Goal: Task Accomplishment & Management: Complete application form

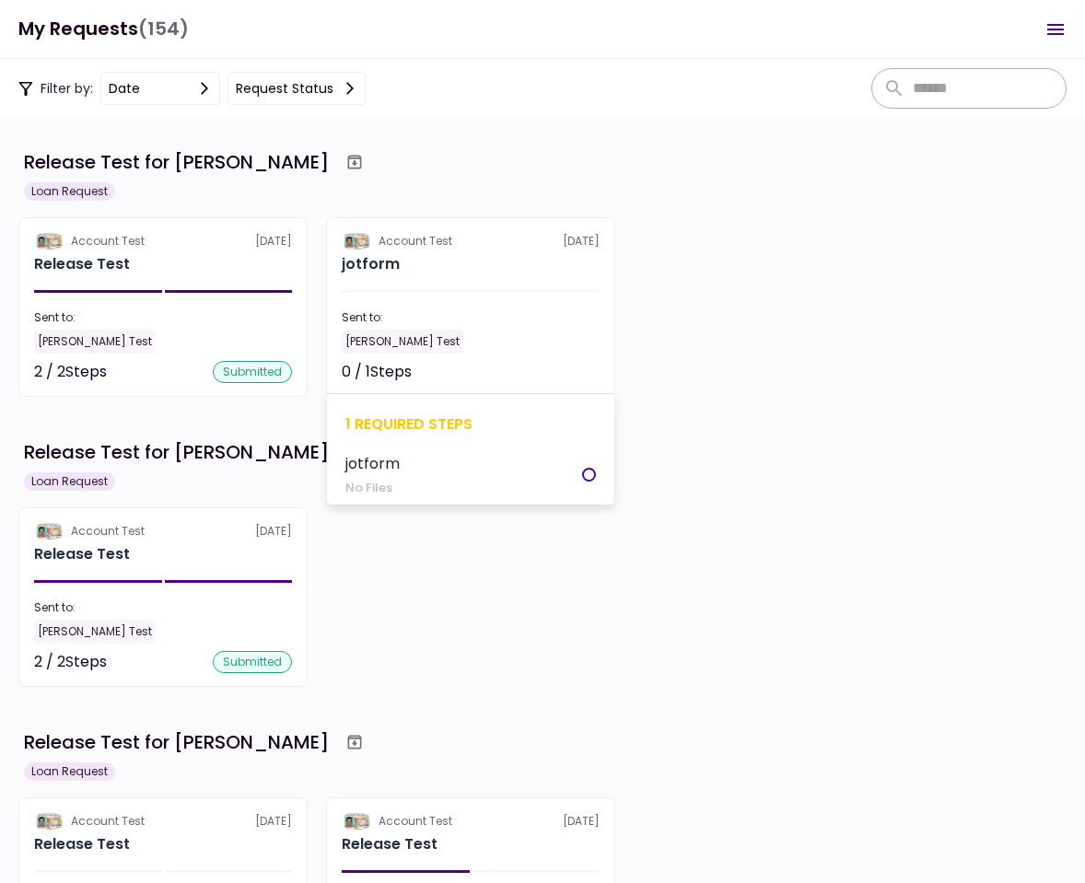
click at [546, 298] on section "Account Test 17 Sep jotform Sent to: Kate Test 0 / 1 Steps Not started 1 requir…" at bounding box center [470, 307] width 289 height 180
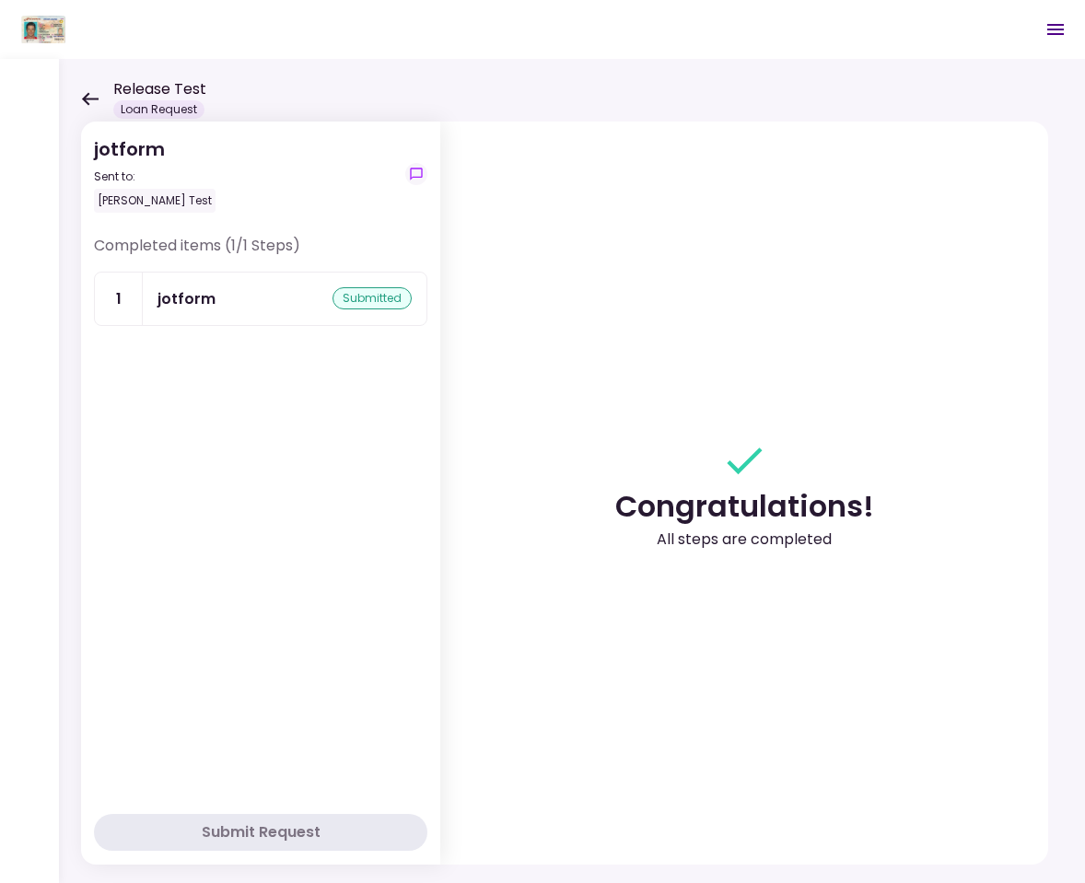
click at [85, 92] on icon at bounding box center [89, 99] width 17 height 14
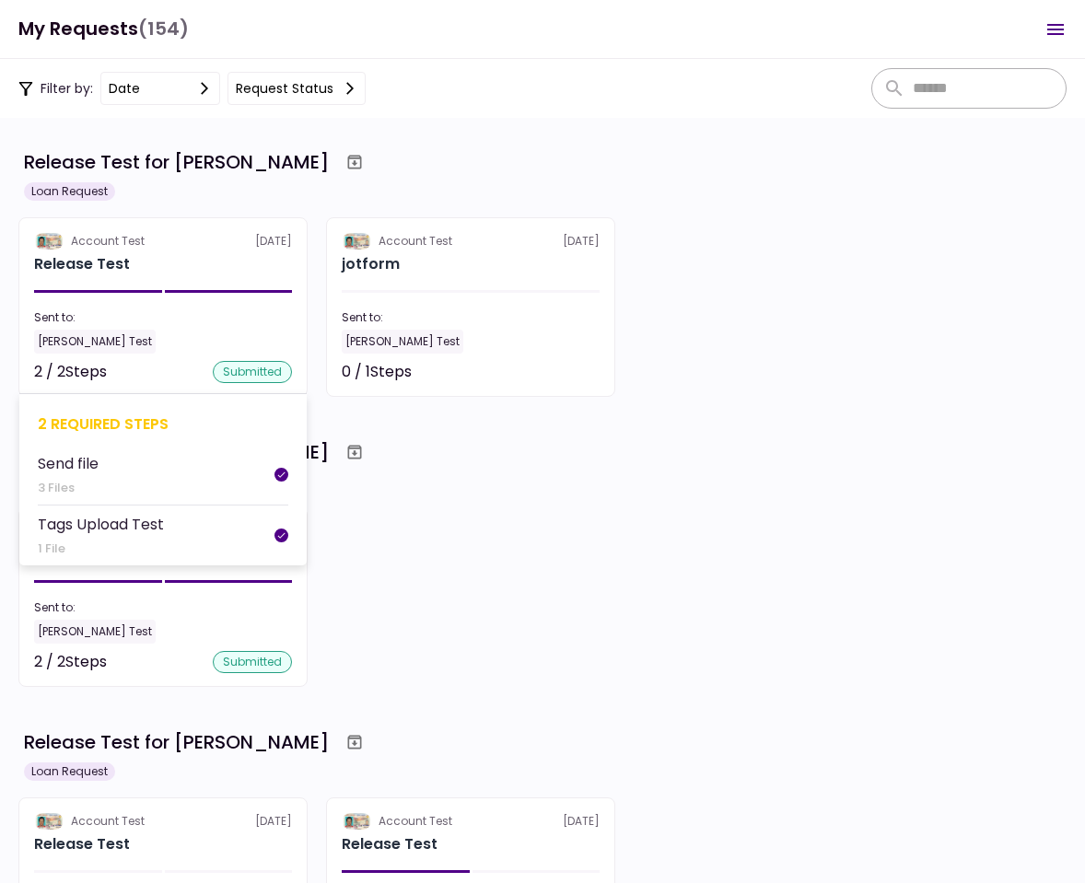
click at [175, 276] on section "Account Test 17 Sep Release Test Sent to: Kate Test 2 / 2 Steps submitted 2 req…" at bounding box center [162, 307] width 289 height 180
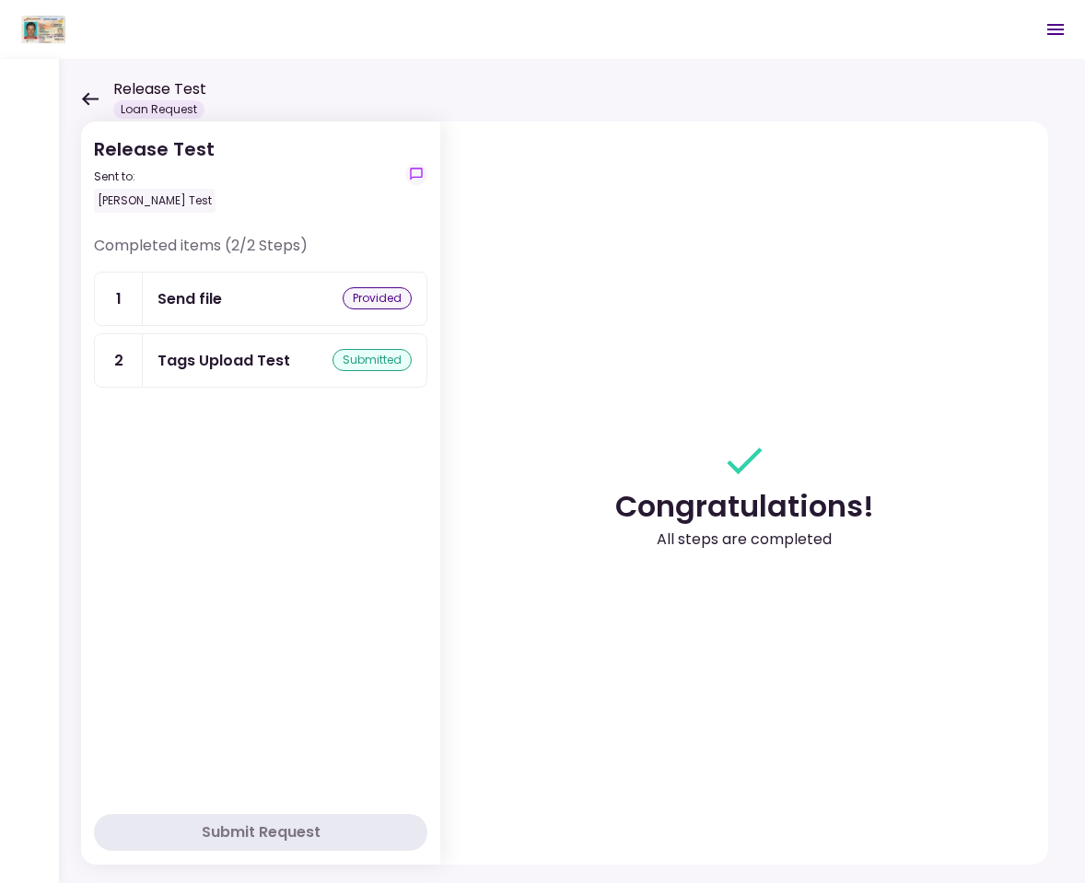
click at [260, 309] on div "Send file provided" at bounding box center [284, 298] width 254 height 23
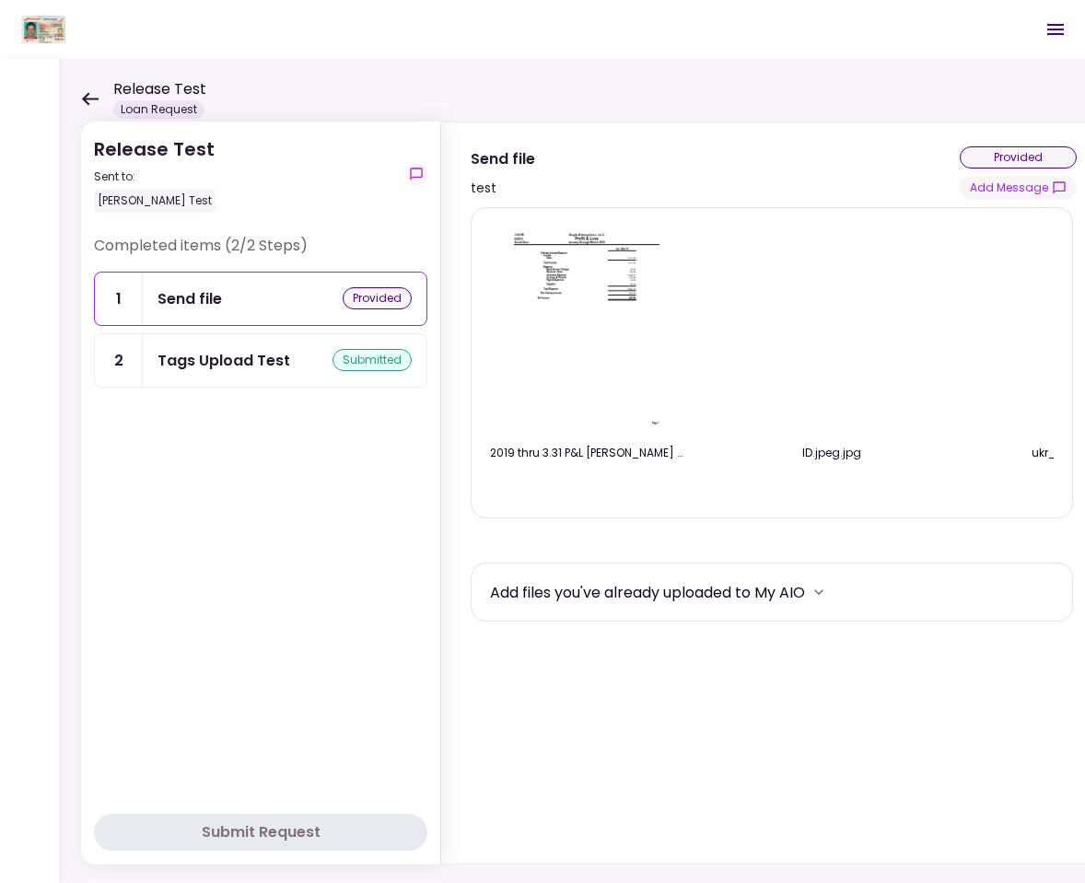
click at [234, 352] on div "Tags Upload Test" at bounding box center [223, 360] width 133 height 23
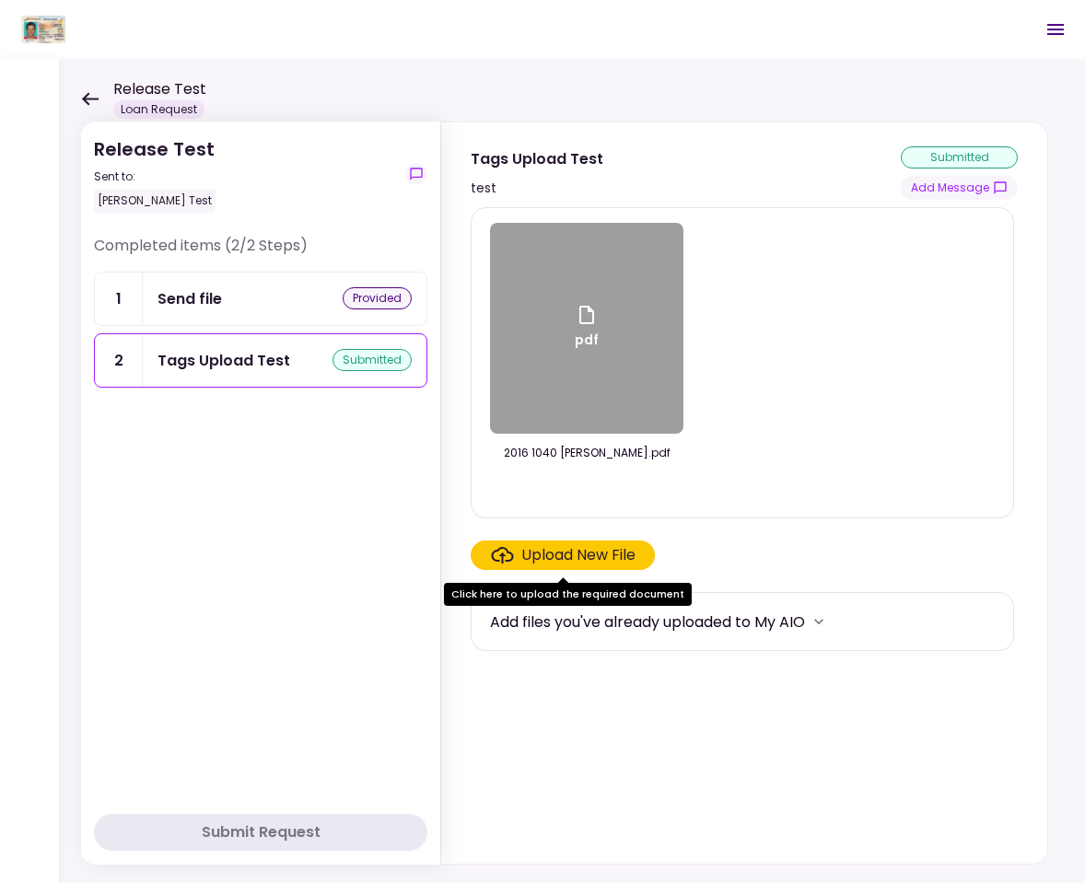
click at [521, 553] on div "Upload New File" at bounding box center [578, 555] width 114 height 22
click at [0, 0] on input "Upload New File" at bounding box center [0, 0] width 0 height 0
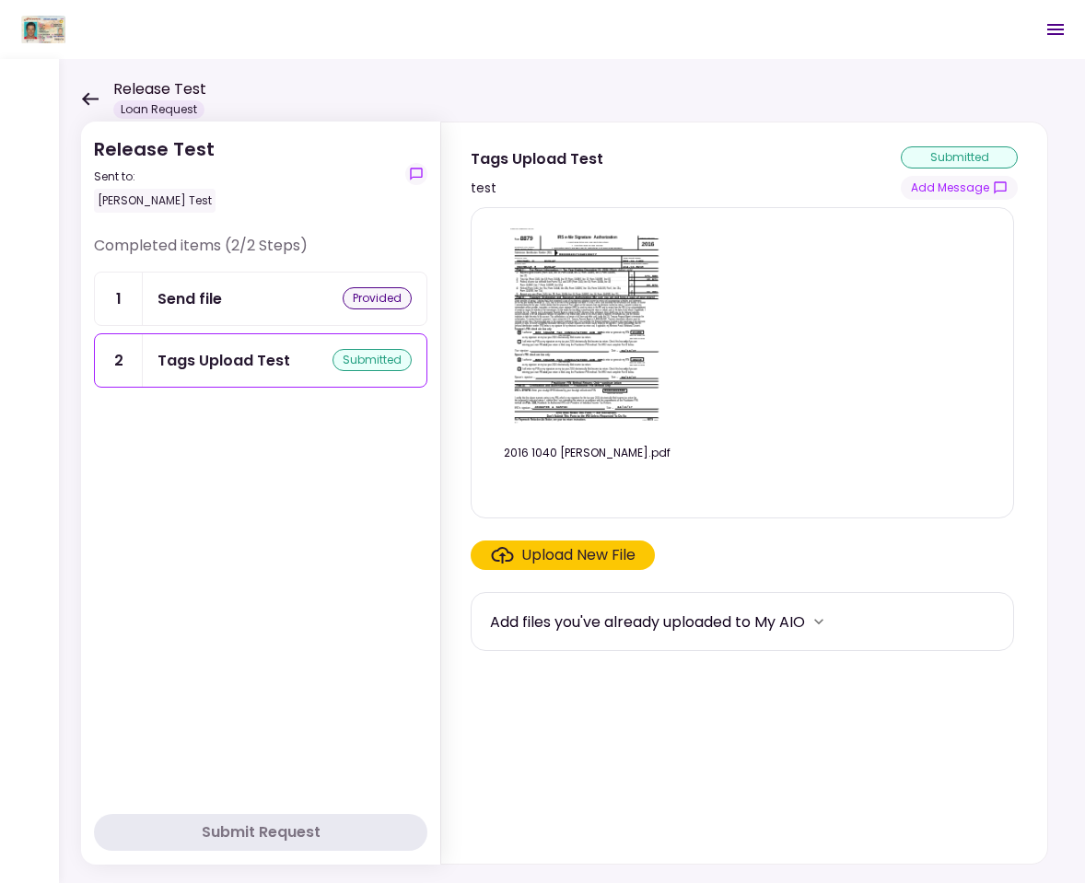
click at [89, 95] on icon at bounding box center [89, 99] width 17 height 14
